Goal: Task Accomplishment & Management: Manage account settings

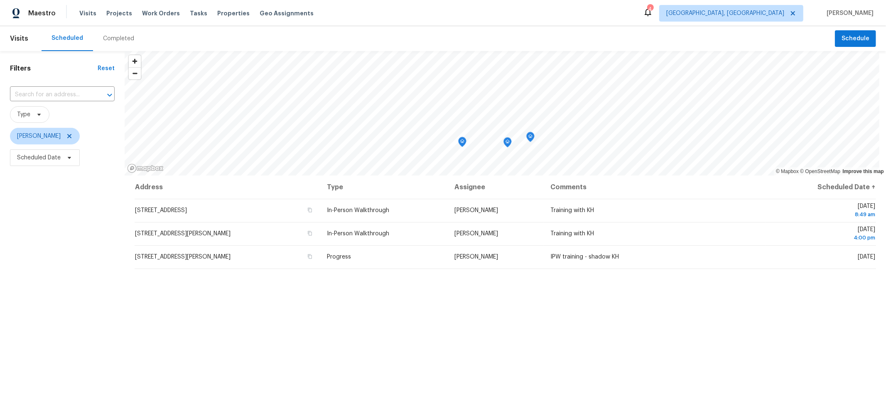
scroll to position [1, 0]
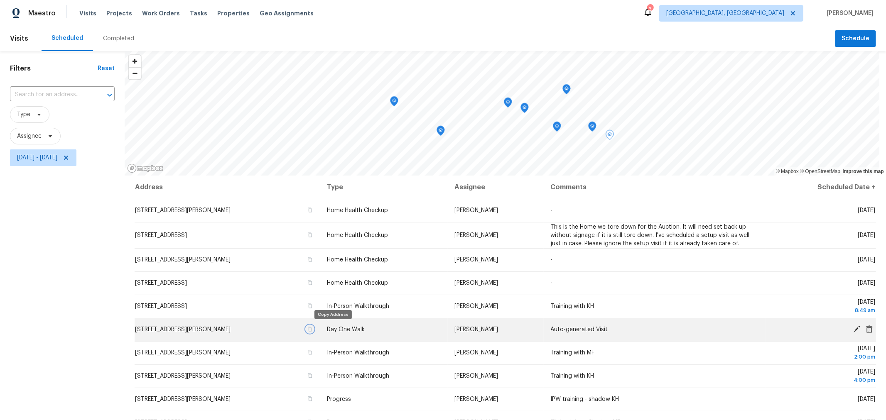
click at [312, 329] on icon "button" at bounding box center [310, 329] width 4 height 5
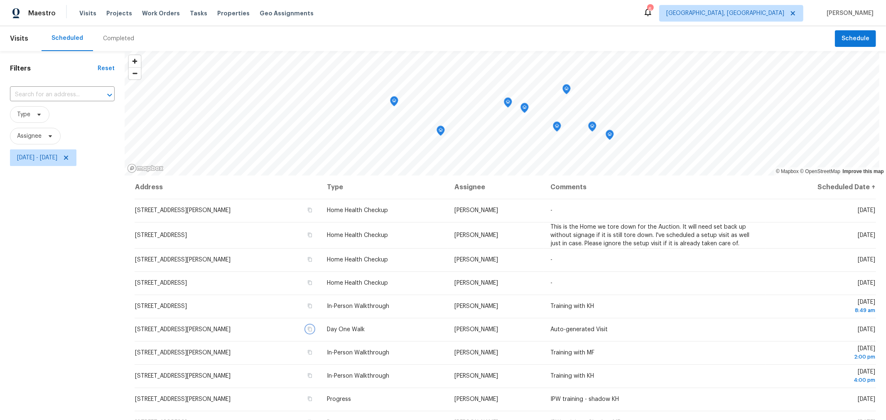
click at [593, 130] on icon "Map marker" at bounding box center [592, 127] width 7 height 10
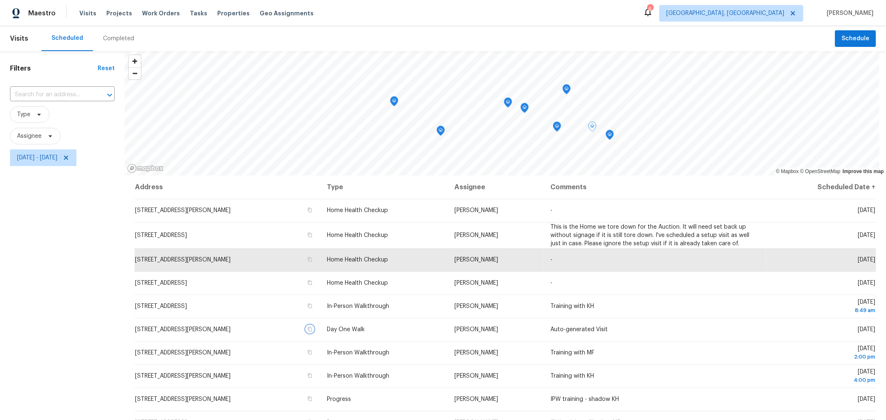
click at [559, 130] on icon "Map marker" at bounding box center [557, 127] width 8 height 10
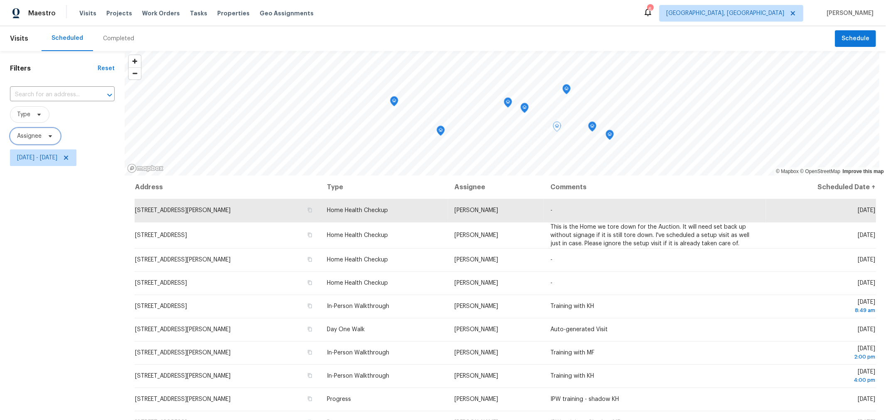
click at [46, 138] on span at bounding box center [48, 136] width 9 height 7
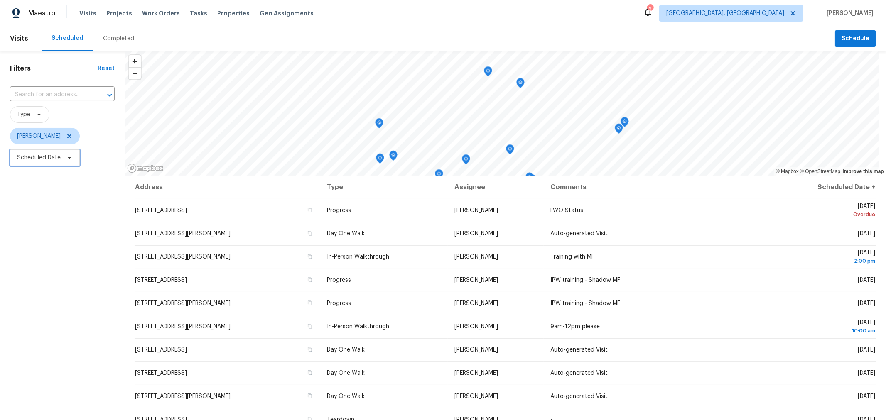
click at [48, 163] on span "Scheduled Date" at bounding box center [45, 158] width 70 height 17
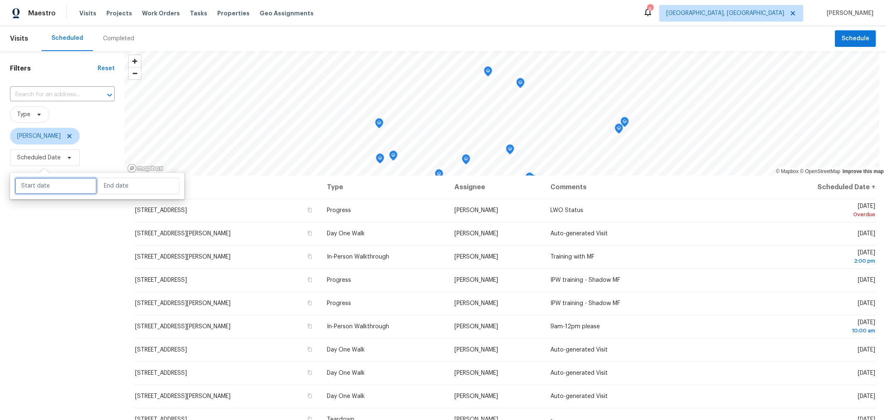
click at [43, 186] on input "text" at bounding box center [56, 186] width 82 height 17
select select "8"
select select "2025"
select select "9"
select select "2025"
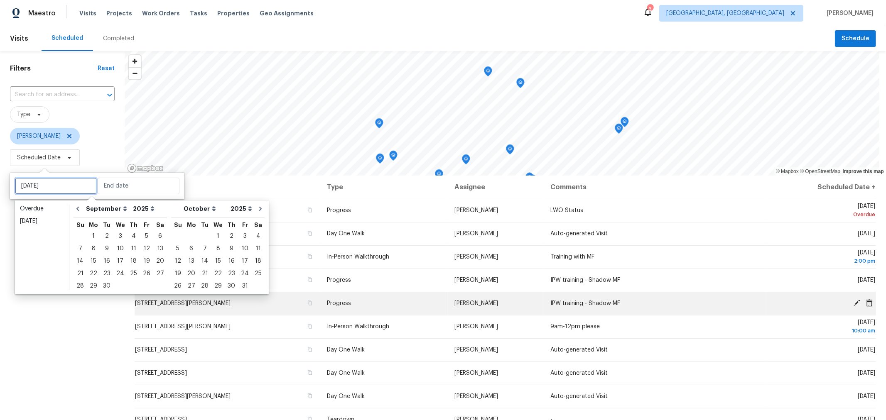
type input "Tue, Sep 23"
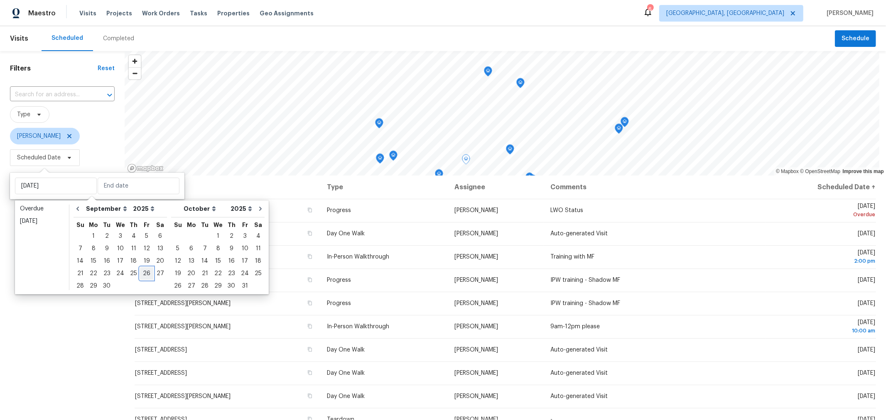
click at [140, 274] on div "26" at bounding box center [146, 274] width 13 height 12
type input "[DATE]"
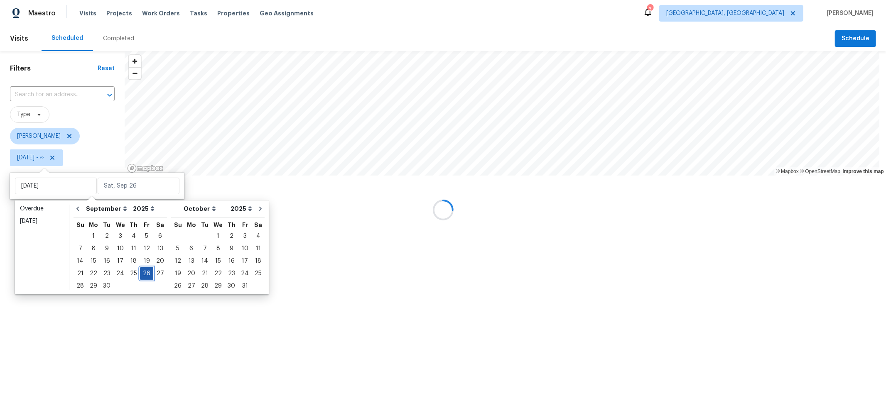
click at [140, 274] on div "26" at bounding box center [146, 274] width 13 height 12
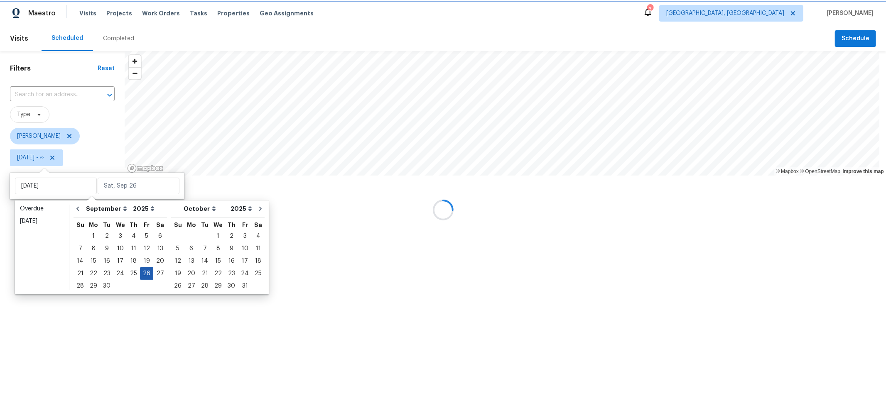
type input "[DATE]"
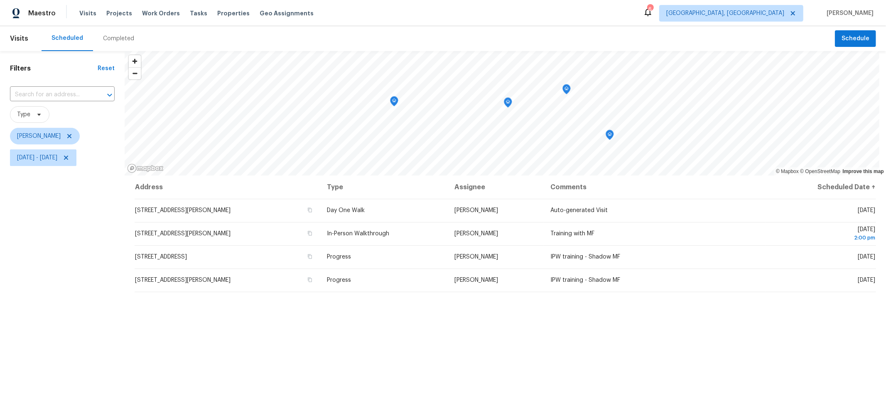
click at [82, 317] on div "Filters Reset ​ Type Keith Hollingsworth Fri, Sep 26 - Fri, Sep 26" at bounding box center [62, 281] width 125 height 461
click at [566, 93] on icon "Map marker" at bounding box center [566, 90] width 7 height 10
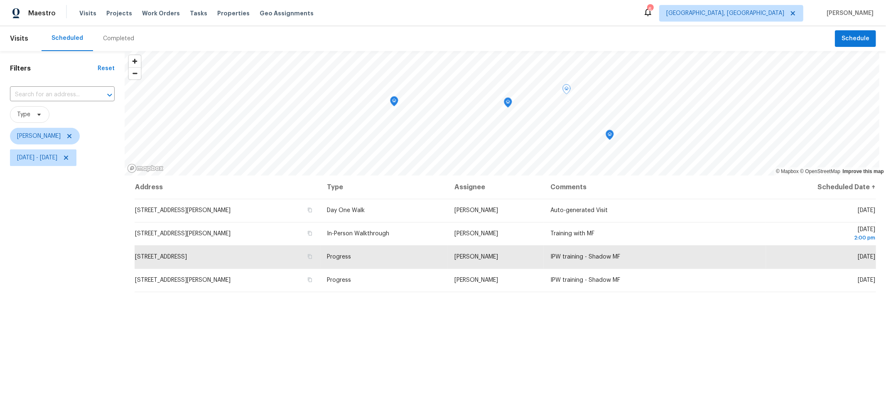
click at [609, 139] on icon "Map marker" at bounding box center [609, 135] width 7 height 10
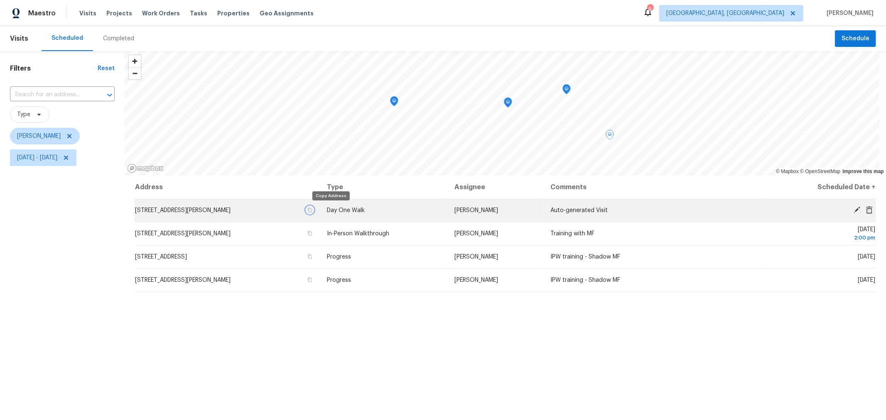
click at [312, 208] on icon "button" at bounding box center [310, 210] width 4 height 5
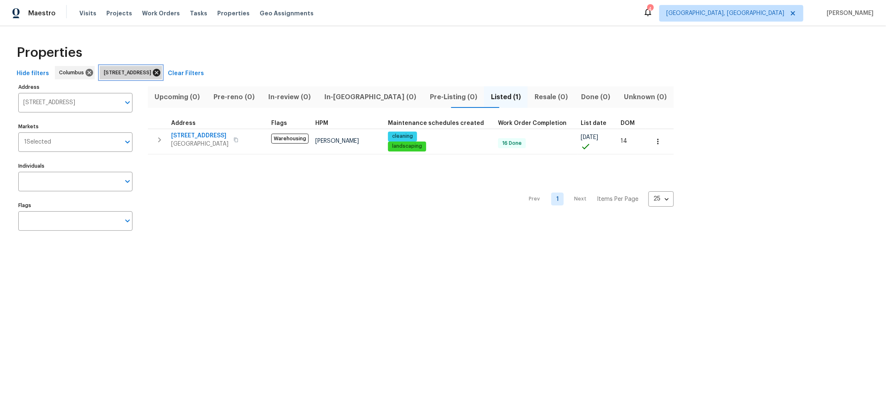
click at [160, 74] on icon at bounding box center [156, 72] width 7 height 7
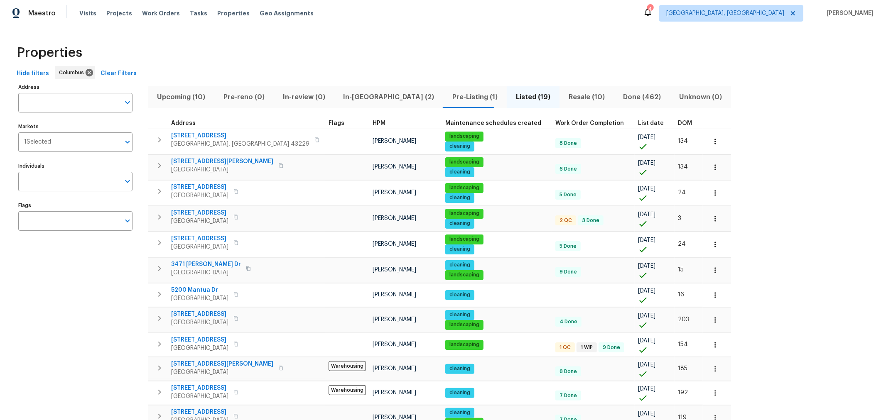
click at [342, 100] on span "In-reno (2)" at bounding box center [388, 97] width 99 height 12
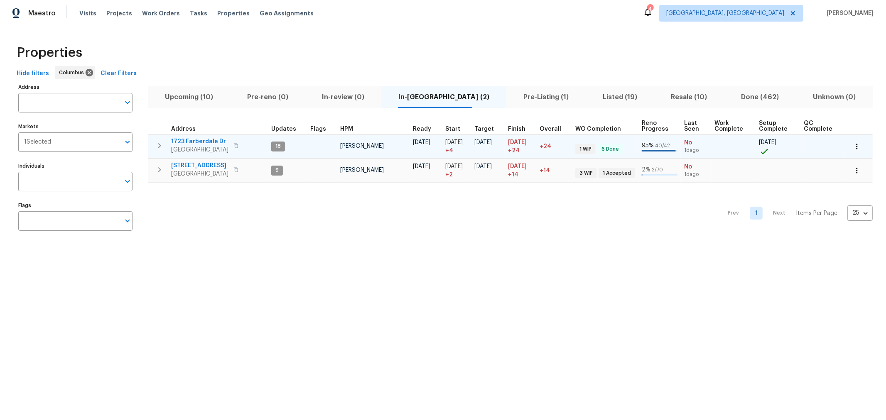
click at [160, 142] on icon "button" at bounding box center [160, 146] width 10 height 10
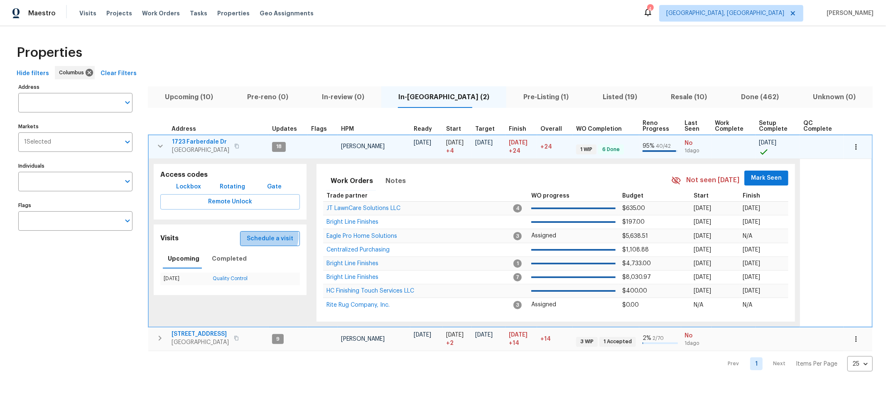
click at [269, 236] on span "Schedule a visit" at bounding box center [270, 239] width 47 height 10
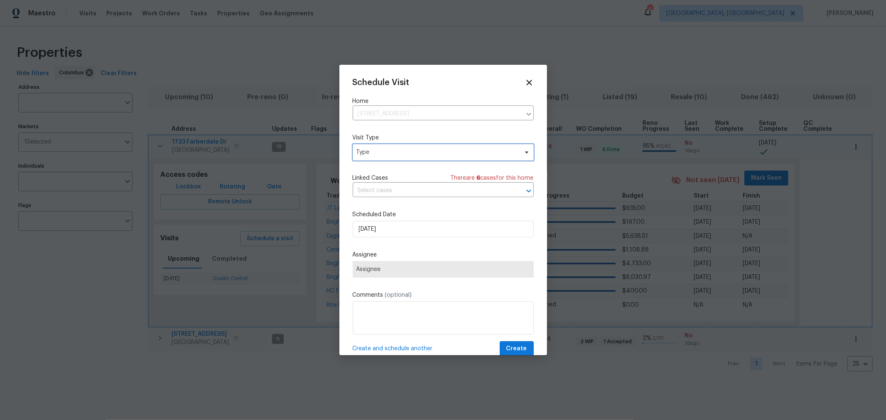
click at [418, 149] on span "Type" at bounding box center [437, 152] width 162 height 8
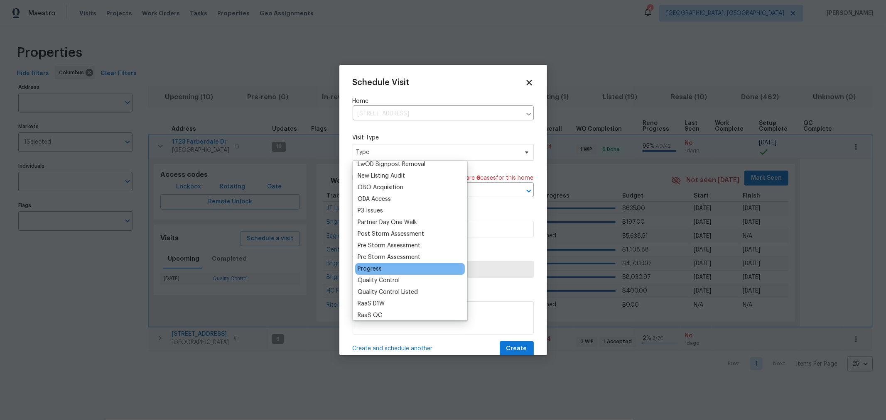
click at [373, 271] on div "Progress" at bounding box center [370, 269] width 24 height 8
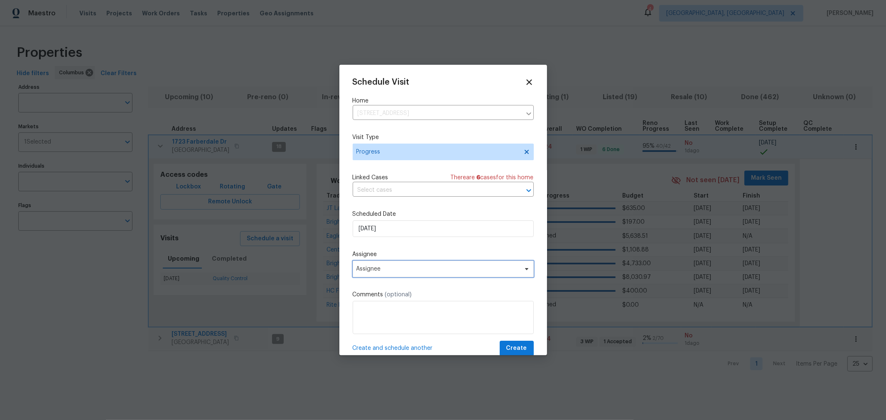
scroll to position [0, 0]
click at [406, 273] on span "Assignee" at bounding box center [443, 269] width 181 height 17
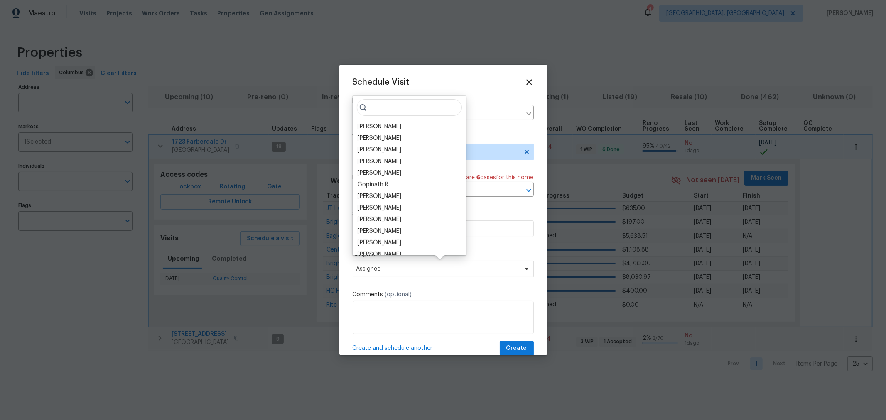
click at [392, 125] on div "[PERSON_NAME]" at bounding box center [380, 127] width 44 height 8
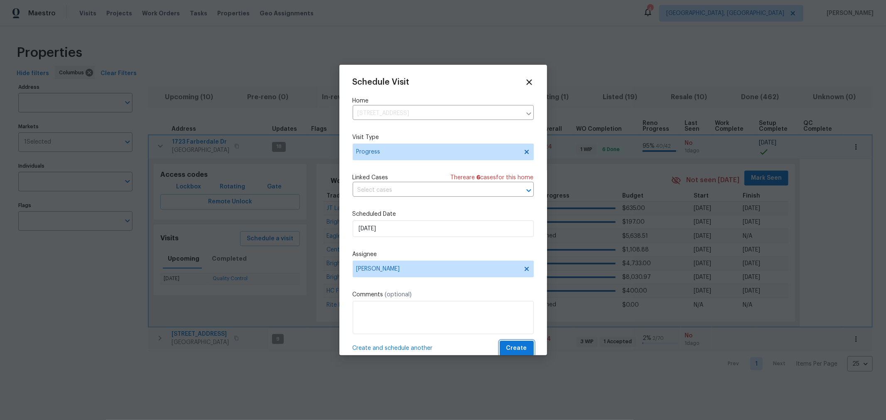
click at [514, 344] on button "Create" at bounding box center [517, 348] width 34 height 15
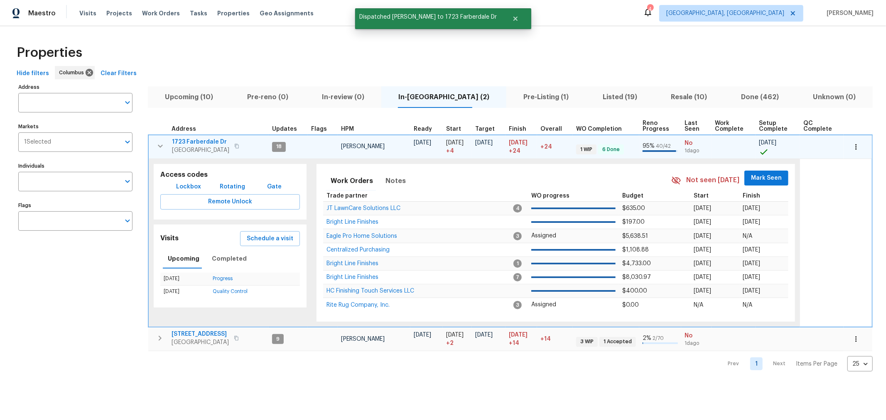
click at [739, 176] on div "Not seen today" at bounding box center [707, 181] width 73 height 10
click at [745, 179] on button "Mark Seen" at bounding box center [767, 178] width 44 height 15
click at [158, 144] on icon "button" at bounding box center [160, 146] width 10 height 10
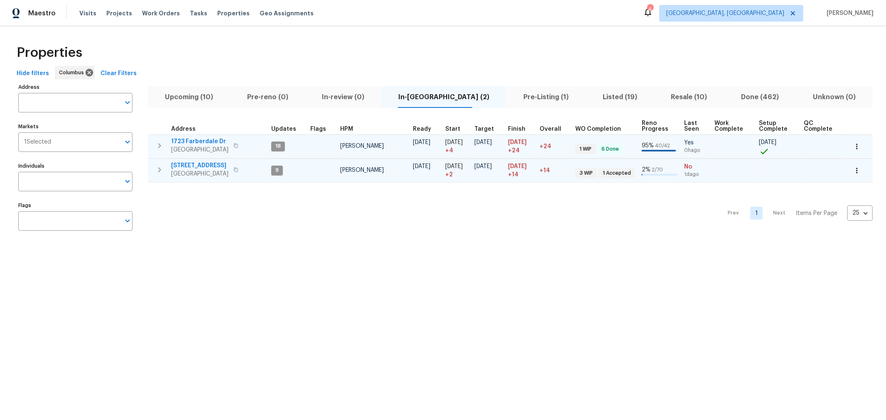
click at [162, 165] on icon "button" at bounding box center [160, 170] width 10 height 10
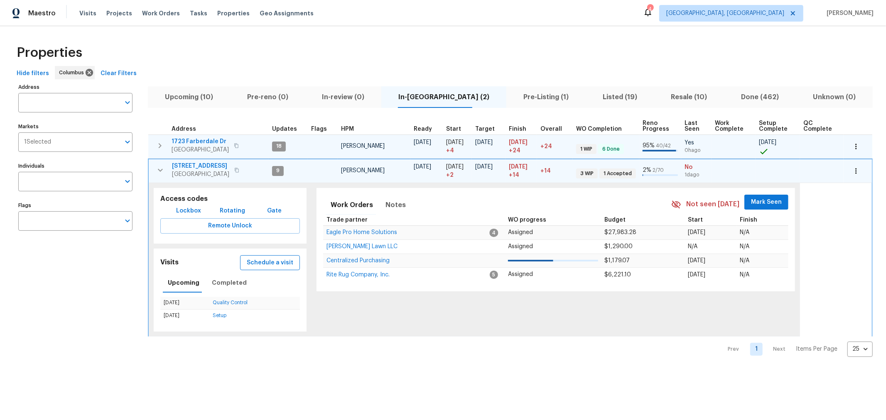
click at [261, 258] on span "Schedule a visit" at bounding box center [270, 263] width 47 height 10
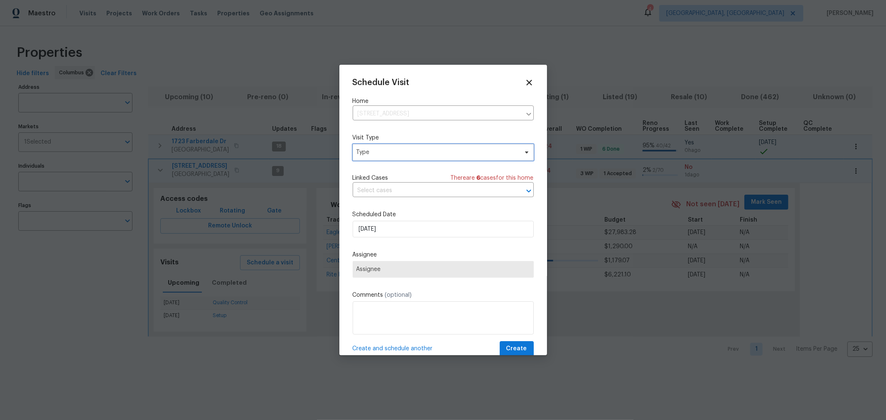
click at [395, 150] on span "Type" at bounding box center [437, 152] width 162 height 8
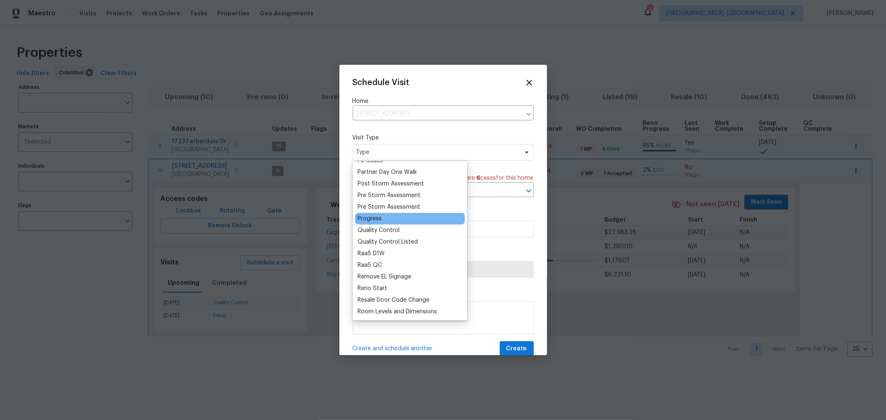
scroll to position [508, 0]
click at [361, 219] on div "Progress" at bounding box center [370, 219] width 24 height 8
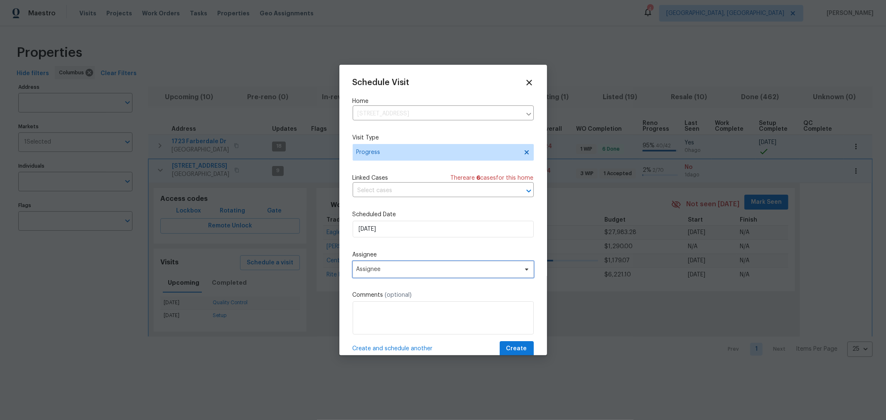
click at [406, 266] on span "Assignee" at bounding box center [443, 269] width 181 height 17
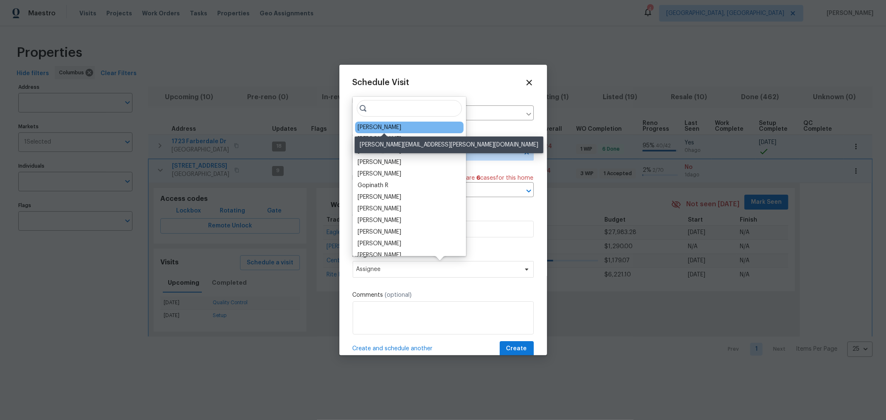
click at [396, 126] on div "[PERSON_NAME]" at bounding box center [380, 127] width 44 height 8
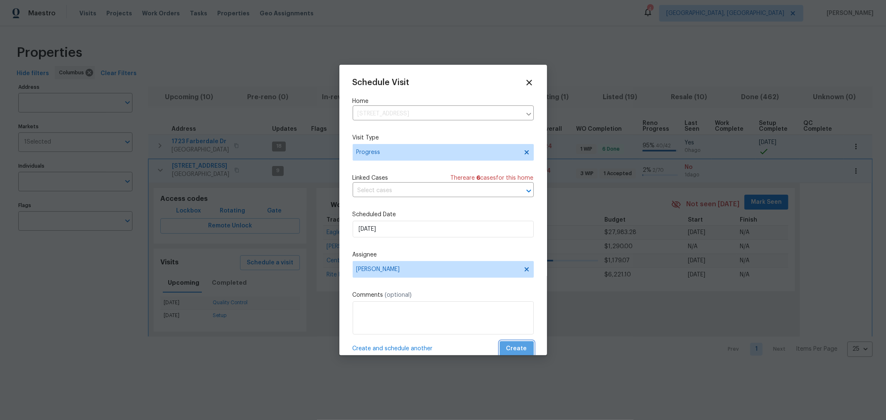
click at [521, 345] on button "Create" at bounding box center [517, 349] width 34 height 15
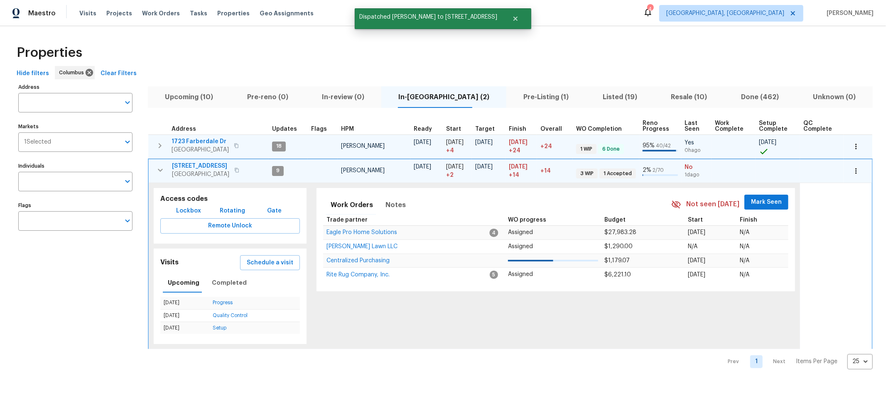
click at [752, 204] on span "Mark Seen" at bounding box center [766, 202] width 31 height 10
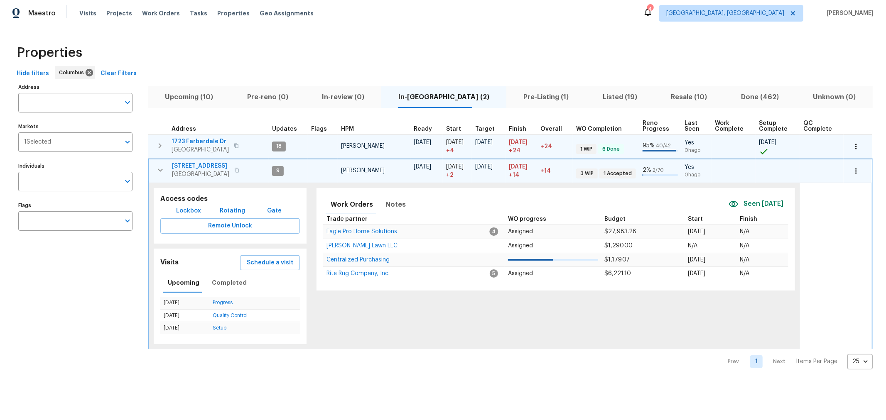
click at [240, 169] on button "button" at bounding box center [237, 171] width 10 height 12
click at [87, 11] on span "Visits" at bounding box center [87, 13] width 17 height 8
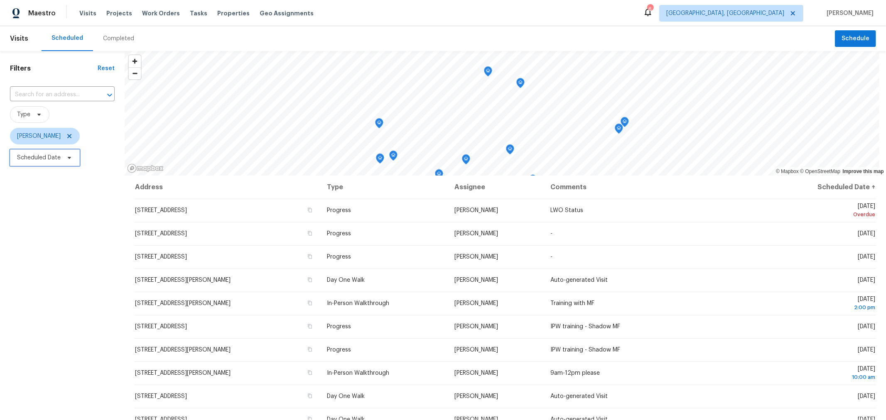
click at [64, 152] on span "Scheduled Date" at bounding box center [45, 158] width 70 height 17
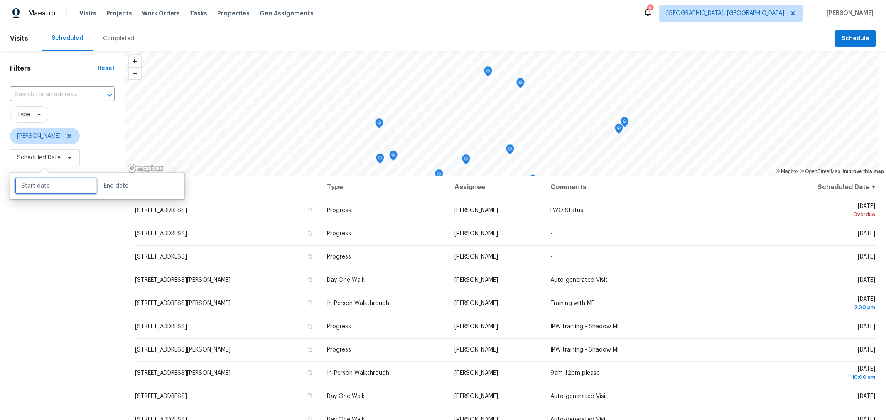
click at [69, 189] on input "text" at bounding box center [56, 186] width 82 height 17
select select "8"
select select "2025"
select select "9"
select select "2025"
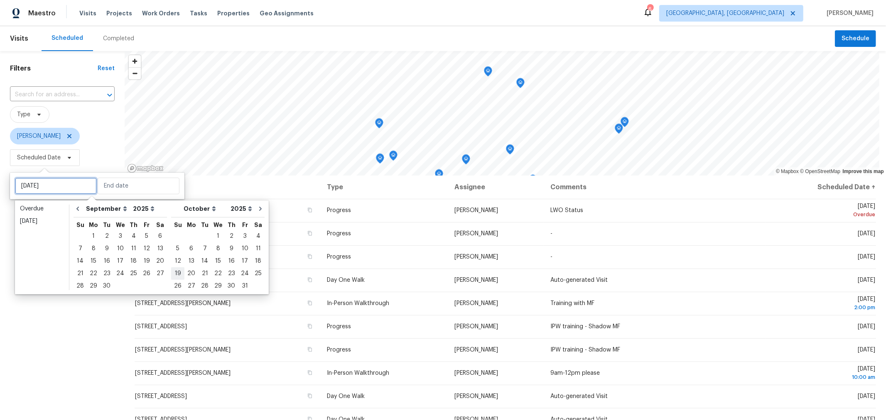
type input "Sat, Sep 20"
click at [147, 278] on div "26" at bounding box center [146, 274] width 13 height 12
type input "[DATE]"
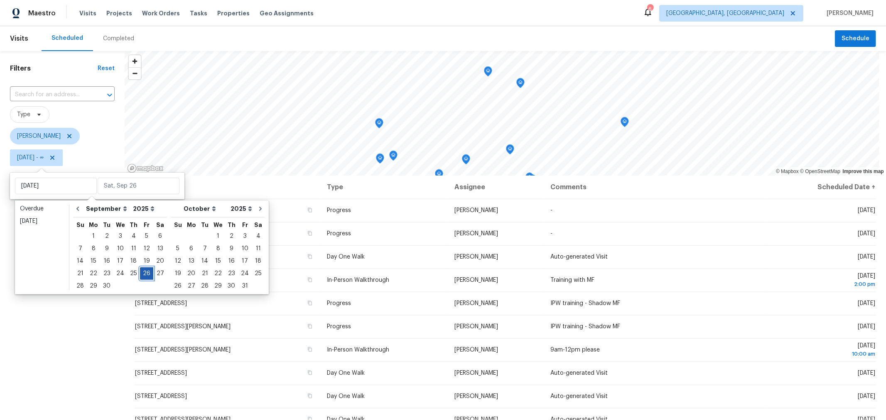
click at [145, 274] on div "26" at bounding box center [146, 274] width 13 height 12
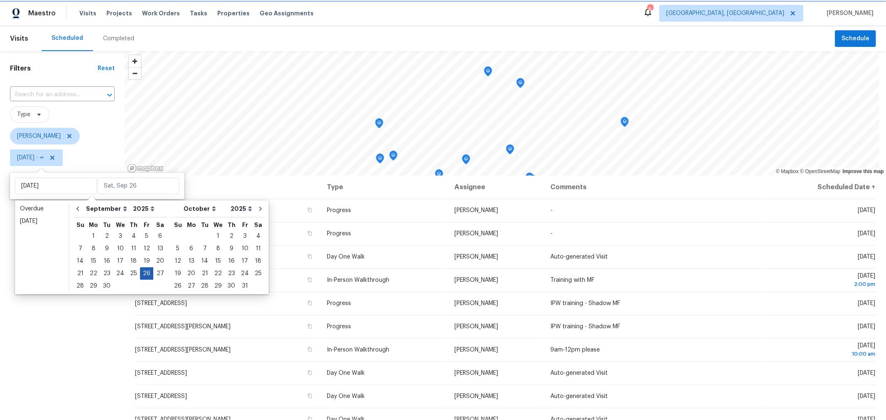
type input "[DATE]"
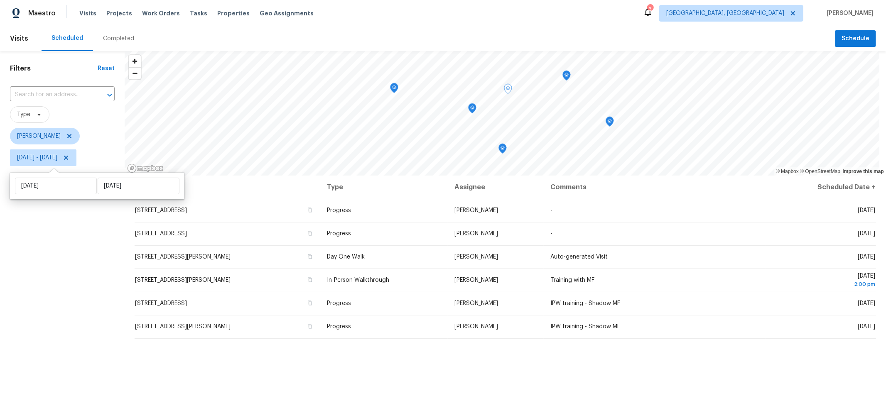
click at [312, 393] on div "Address Type Assignee Comments Scheduled Date ↑ 1723 Farberdale Dr, Columbus, O…" at bounding box center [506, 344] width 762 height 337
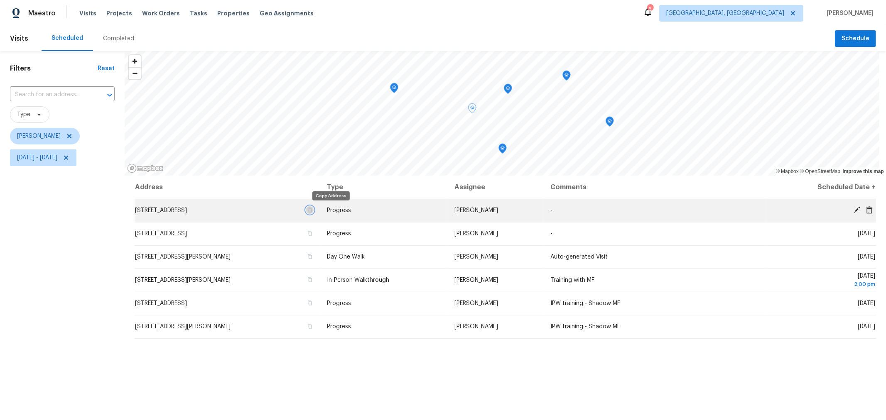
click at [314, 210] on button "button" at bounding box center [309, 209] width 7 height 7
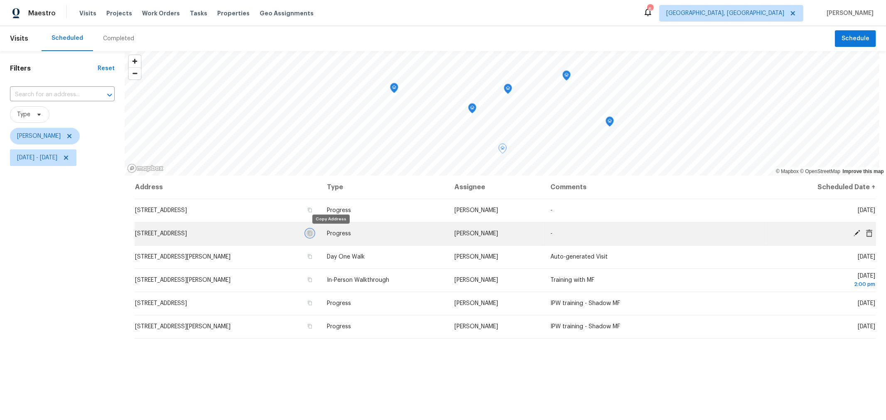
click at [314, 236] on button "button" at bounding box center [309, 233] width 7 height 7
